Goal: Information Seeking & Learning: Learn about a topic

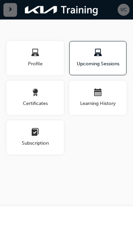
click at [9, 7] on span "next-icon" at bounding box center [10, 10] width 5 height 8
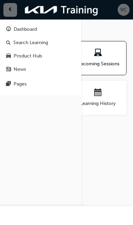
click at [12, 28] on div "Dashboard" at bounding box center [40, 29] width 69 height 8
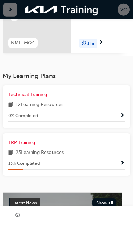
click at [121, 163] on span "Show Progress" at bounding box center [122, 163] width 5 height 6
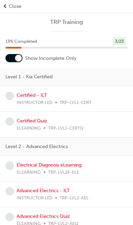
scroll to position [84, 0]
click at [31, 97] on link "Certified - ILT" at bounding box center [32, 95] width 30 height 6
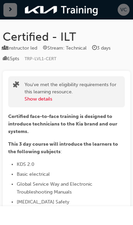
click at [33, 98] on button "Show details" at bounding box center [39, 98] width 28 height 7
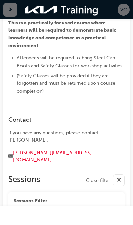
scroll to position [289, 0]
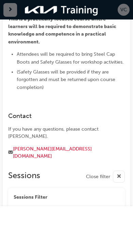
click at [119, 172] on span "cross-icon" at bounding box center [119, 176] width 5 height 8
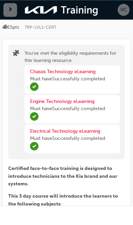
scroll to position [0, 0]
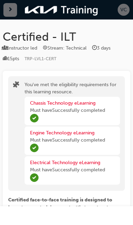
click at [12, 12] on span "next-icon" at bounding box center [10, 10] width 5 height 8
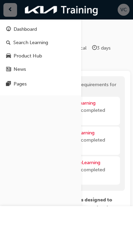
click at [45, 29] on div "Dashboard" at bounding box center [40, 29] width 69 height 8
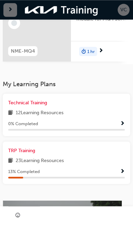
scroll to position [98, 0]
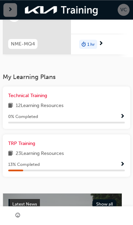
click at [115, 160] on div "13 % Completed" at bounding box center [66, 164] width 117 height 8
click at [121, 163] on span "Show Progress" at bounding box center [122, 165] width 5 height 6
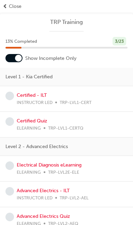
scroll to position [0, 0]
click at [37, 123] on link "Certified Quiz" at bounding box center [32, 121] width 30 height 6
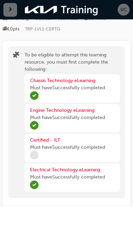
scroll to position [30, 0]
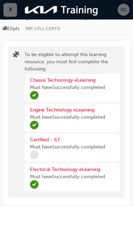
click at [37, 153] on span "Incomplete" at bounding box center [34, 154] width 9 height 9
click at [49, 138] on link "Certified - ILT" at bounding box center [45, 140] width 30 height 6
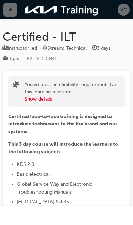
click at [12, 14] on div "button" at bounding box center [10, 10] width 14 height 14
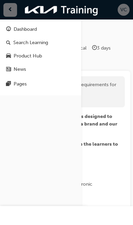
click at [45, 27] on div "Dashboard" at bounding box center [40, 29] width 69 height 8
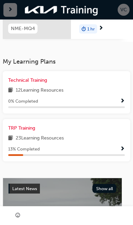
scroll to position [114, 0]
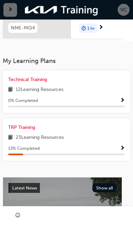
click at [117, 142] on div "TRP Training 23 Learning Resources 13 % Completed" at bounding box center [66, 139] width 117 height 31
click at [121, 148] on span "Show Progress" at bounding box center [122, 148] width 5 height 6
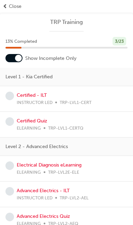
scroll to position [34, 0]
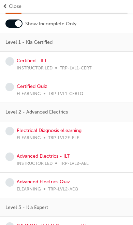
click at [58, 131] on link "Electrical Diagnosis eLearning" at bounding box center [49, 130] width 65 height 6
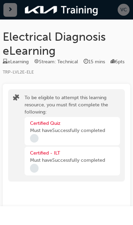
click at [12, 14] on div "button" at bounding box center [10, 10] width 14 height 14
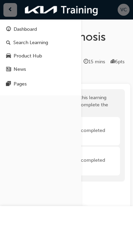
click at [45, 28] on div "Dashboard" at bounding box center [40, 29] width 69 height 8
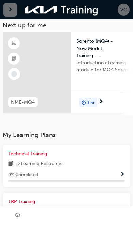
scroll to position [39, 0]
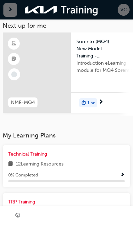
click at [124, 172] on span "Show Progress" at bounding box center [122, 175] width 5 height 6
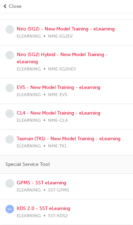
scroll to position [181, 0]
